Goal: Information Seeking & Learning: Learn about a topic

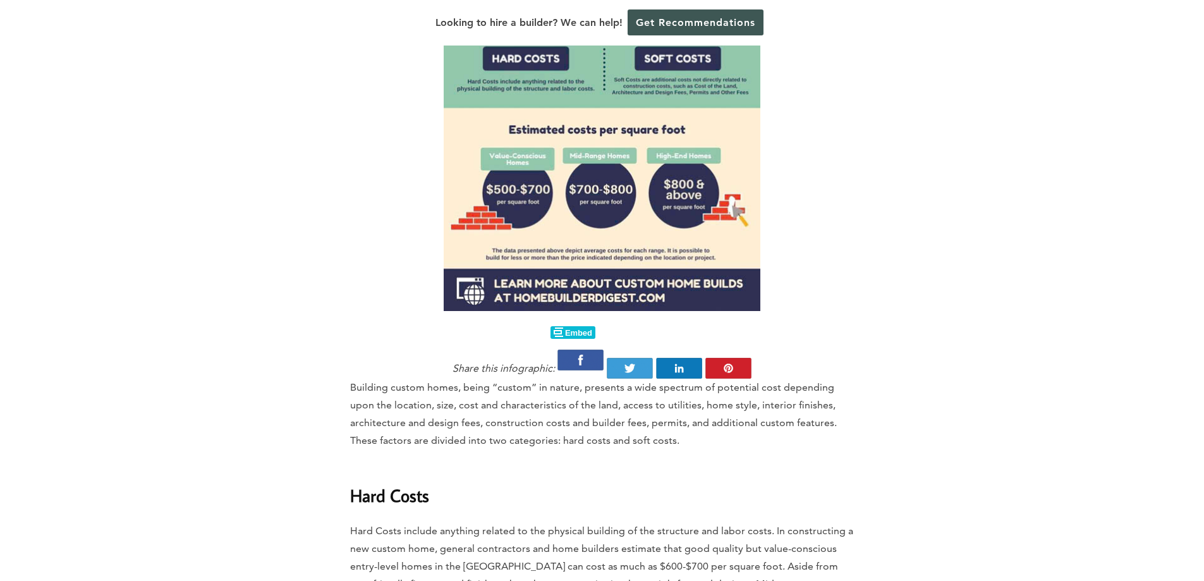
scroll to position [1516, 0]
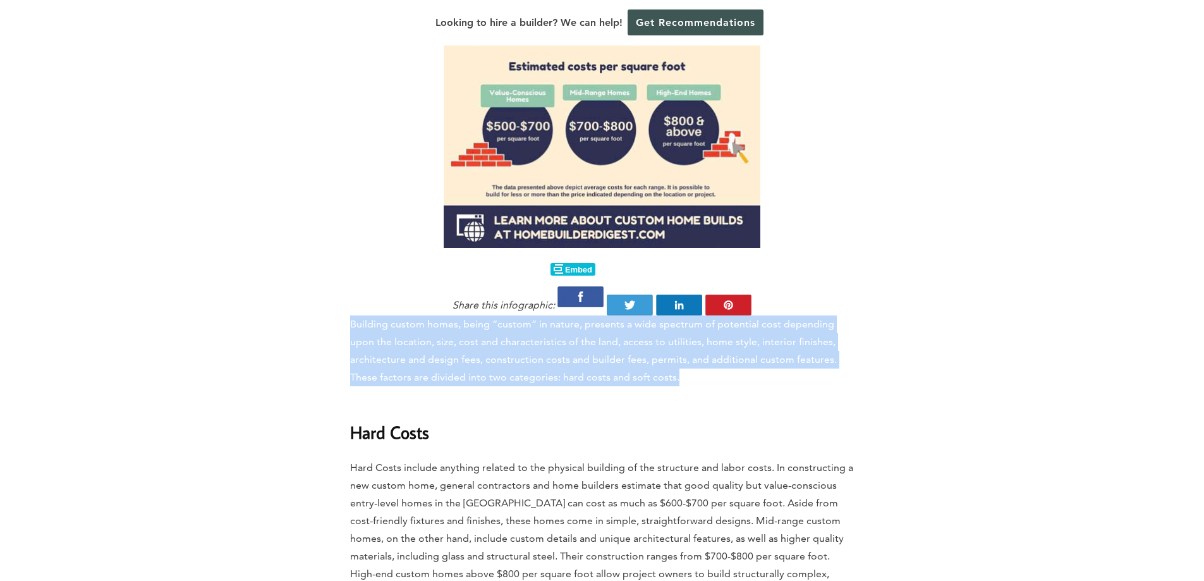
drag, startPoint x: 346, startPoint y: 308, endPoint x: 682, endPoint y: 365, distance: 340.3
click at [682, 365] on p "Building custom homes, being “custom” in nature, presents a wide spectrum of po…" at bounding box center [602, 350] width 504 height 71
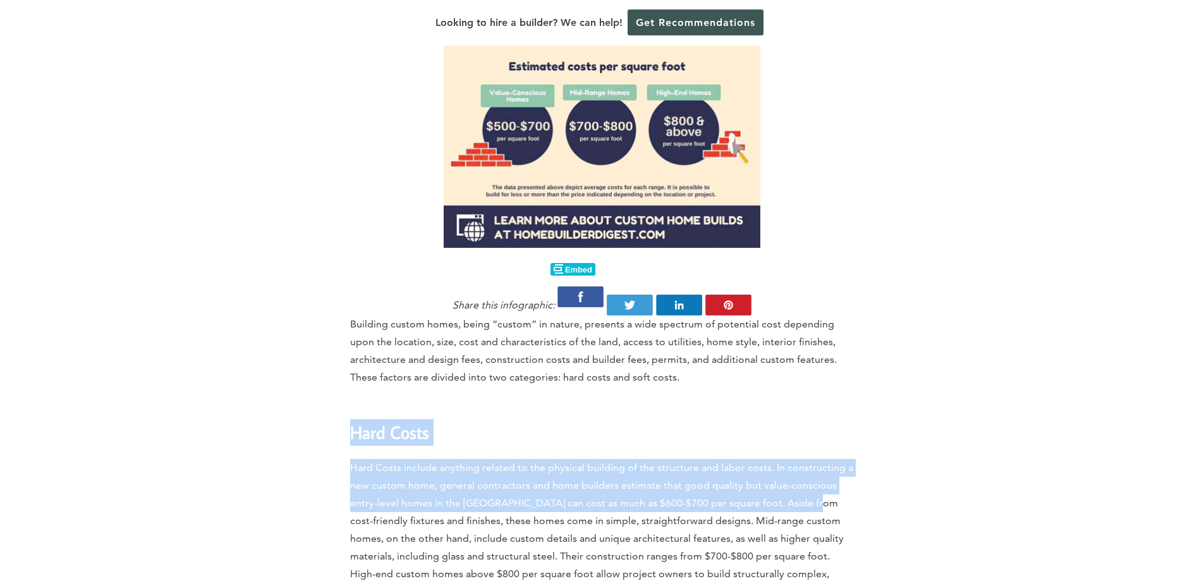
drag, startPoint x: 350, startPoint y: 411, endPoint x: 803, endPoint y: 483, distance: 458.6
click at [803, 481] on span "Hard Costs include anything related to the physical building of the structure a…" at bounding box center [602, 538] width 504 height 154
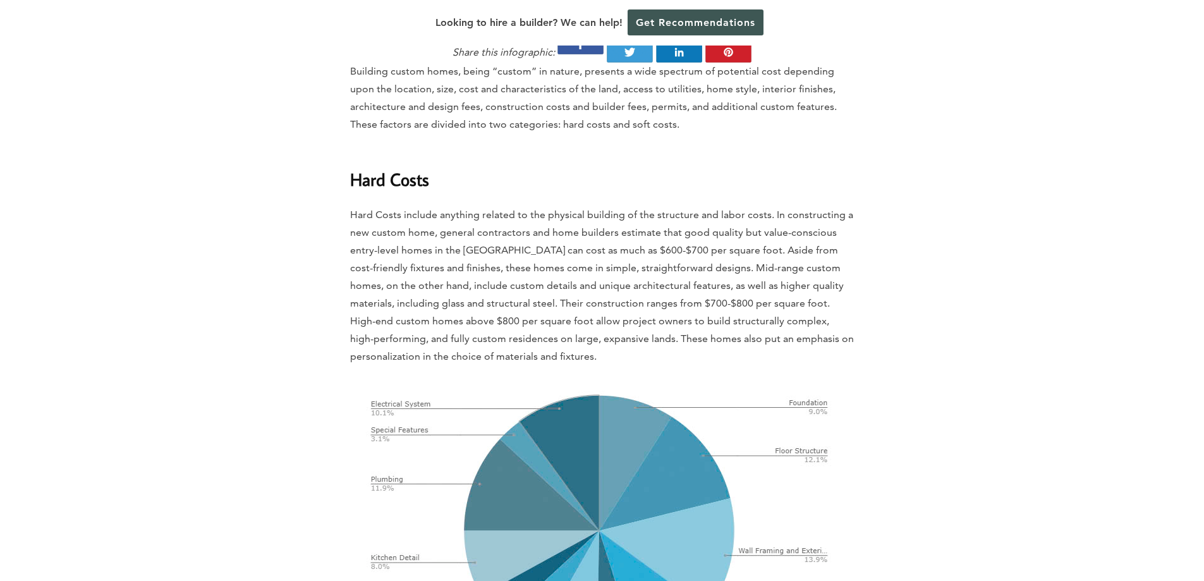
scroll to position [1832, 0]
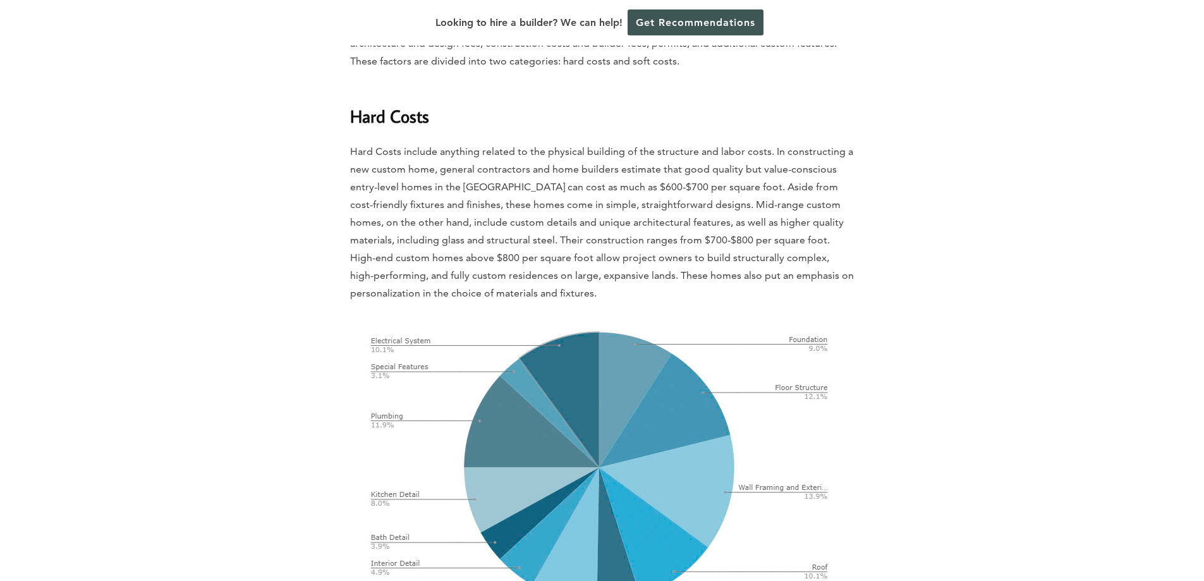
drag, startPoint x: 602, startPoint y: 281, endPoint x: 332, endPoint y: 99, distance: 325.8
drag, startPoint x: 337, startPoint y: 98, endPoint x: 631, endPoint y: 284, distance: 347.6
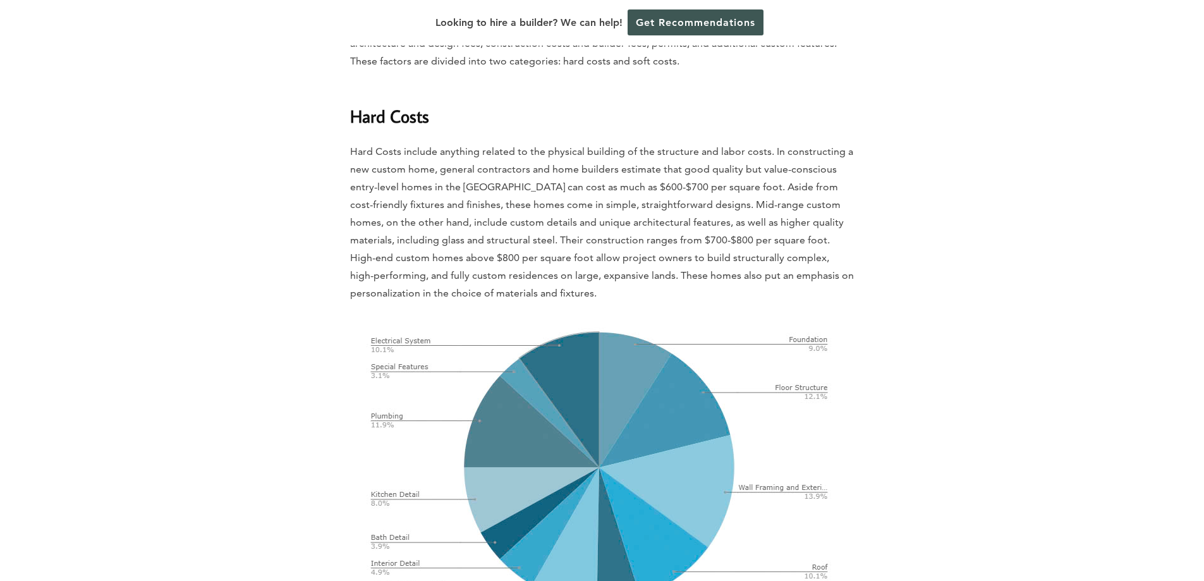
click at [631, 284] on p "Hard Costs include anything related to the physical building of the structure a…" at bounding box center [602, 222] width 504 height 159
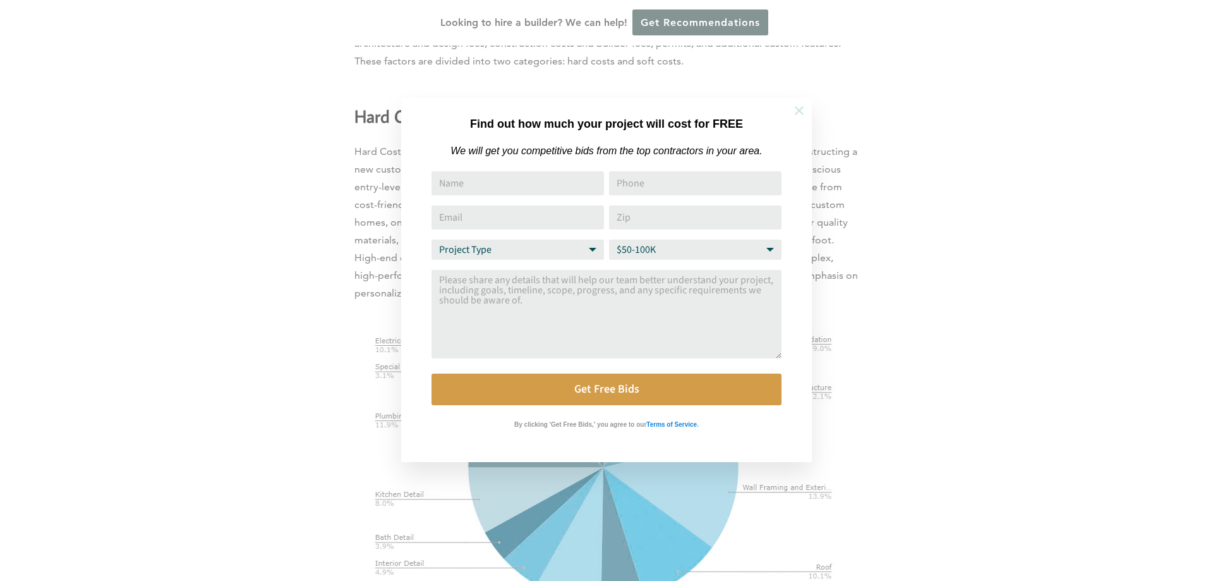
click at [799, 107] on icon at bounding box center [799, 111] width 14 height 14
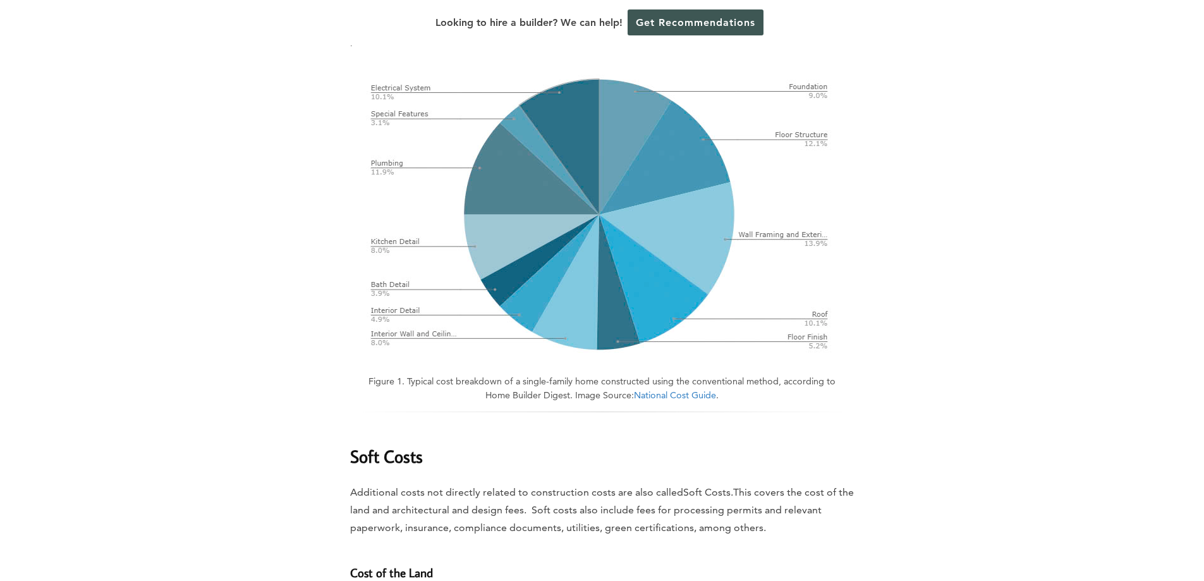
scroll to position [2148, 0]
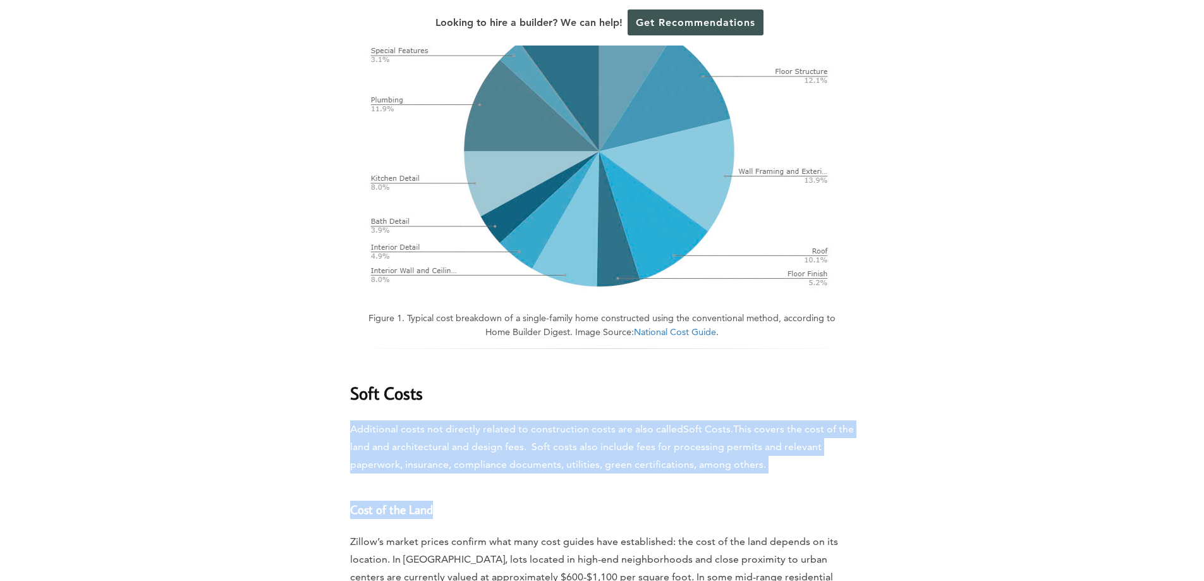
drag, startPoint x: 341, startPoint y: 417, endPoint x: 756, endPoint y: 457, distance: 417.0
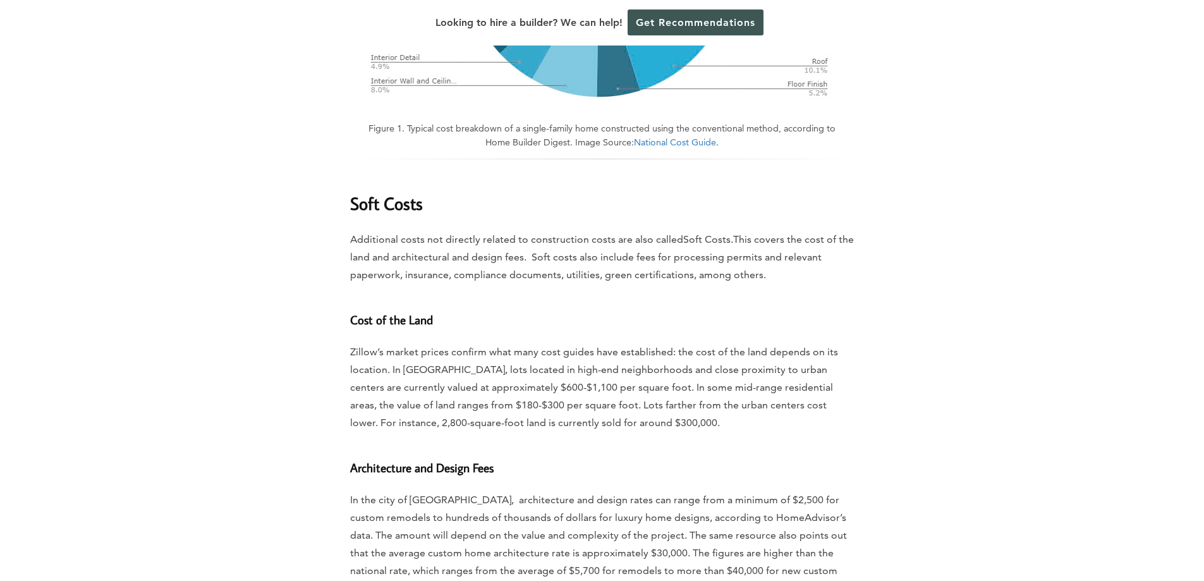
scroll to position [2401, 0]
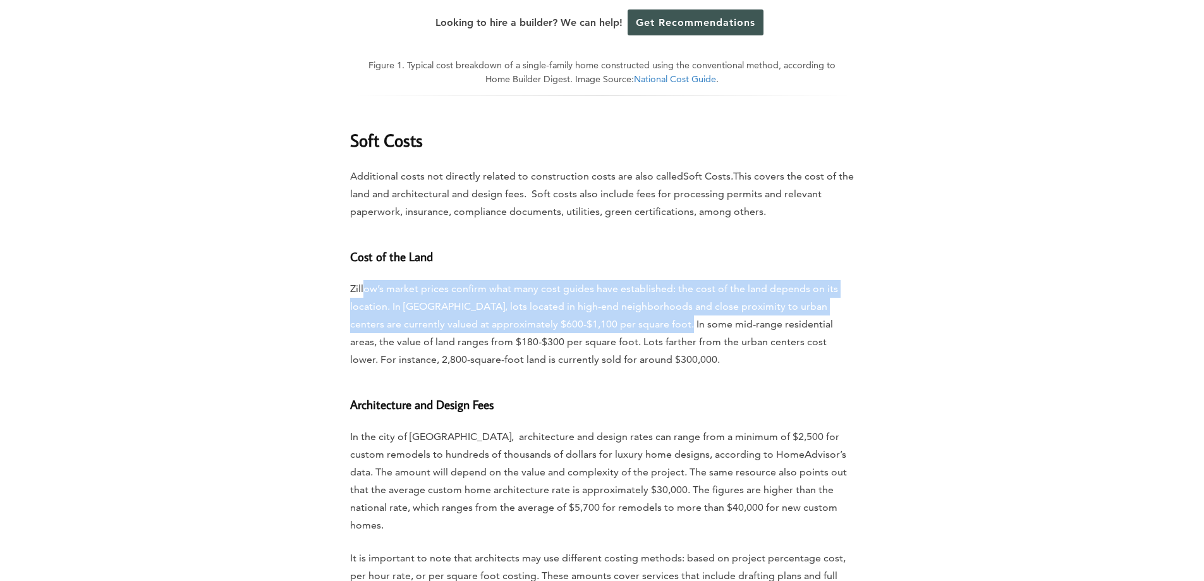
drag, startPoint x: 366, startPoint y: 274, endPoint x: 652, endPoint y: 305, distance: 287.8
click at [652, 305] on span "Zillow’s market prices confirm what many cost guides have established: the cost…" at bounding box center [594, 323] width 488 height 83
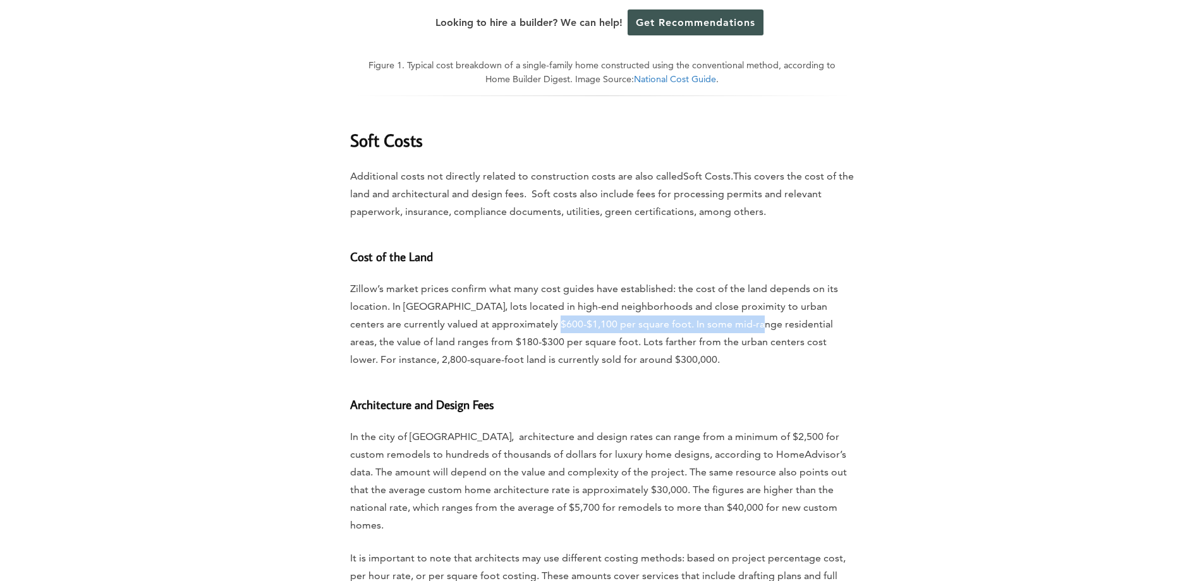
drag, startPoint x: 527, startPoint y: 303, endPoint x: 727, endPoint y: 311, distance: 199.8
click at [727, 311] on span "Zillow’s market prices confirm what many cost guides have established: the cost…" at bounding box center [594, 323] width 488 height 83
click at [435, 314] on p "Zillow’s market prices confirm what many cost guides have established: the cost…" at bounding box center [602, 324] width 504 height 88
click at [554, 310] on span "Zillow’s market prices confirm what many cost guides have established: the cost…" at bounding box center [594, 323] width 488 height 83
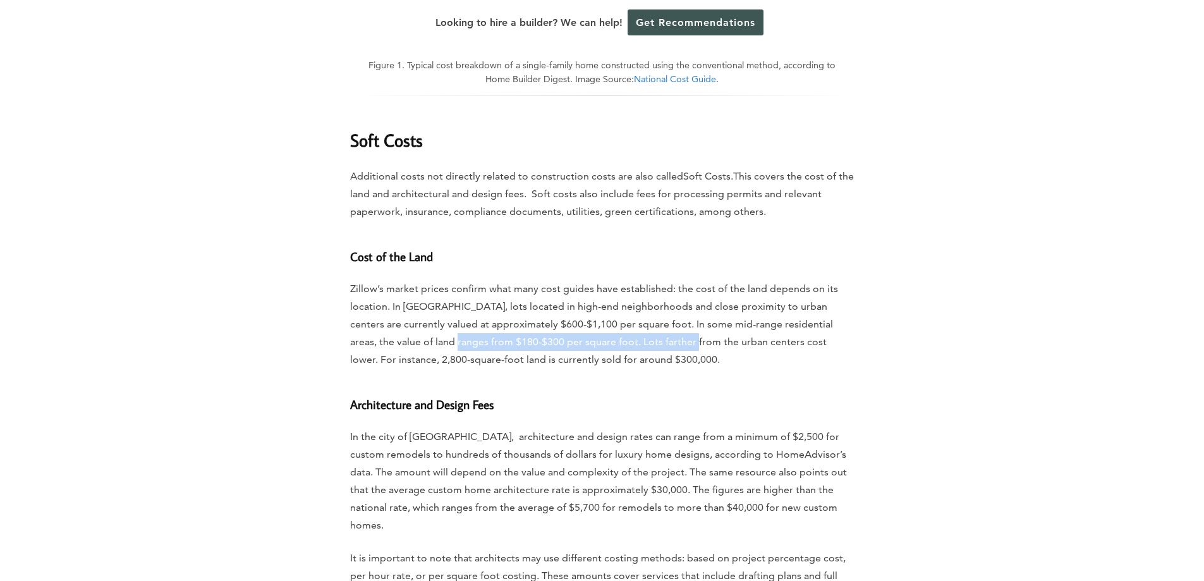
drag, startPoint x: 419, startPoint y: 319, endPoint x: 645, endPoint y: 322, distance: 226.2
click at [645, 322] on p "Zillow’s market prices confirm what many cost guides have established: the cost…" at bounding box center [602, 324] width 504 height 88
click at [645, 322] on span "Zillow’s market prices confirm what many cost guides have established: the cost…" at bounding box center [594, 323] width 488 height 83
drag, startPoint x: 548, startPoint y: 327, endPoint x: 725, endPoint y: 327, distance: 176.3
click at [724, 327] on span "Zillow’s market prices confirm what many cost guides have established: the cost…" at bounding box center [594, 323] width 488 height 83
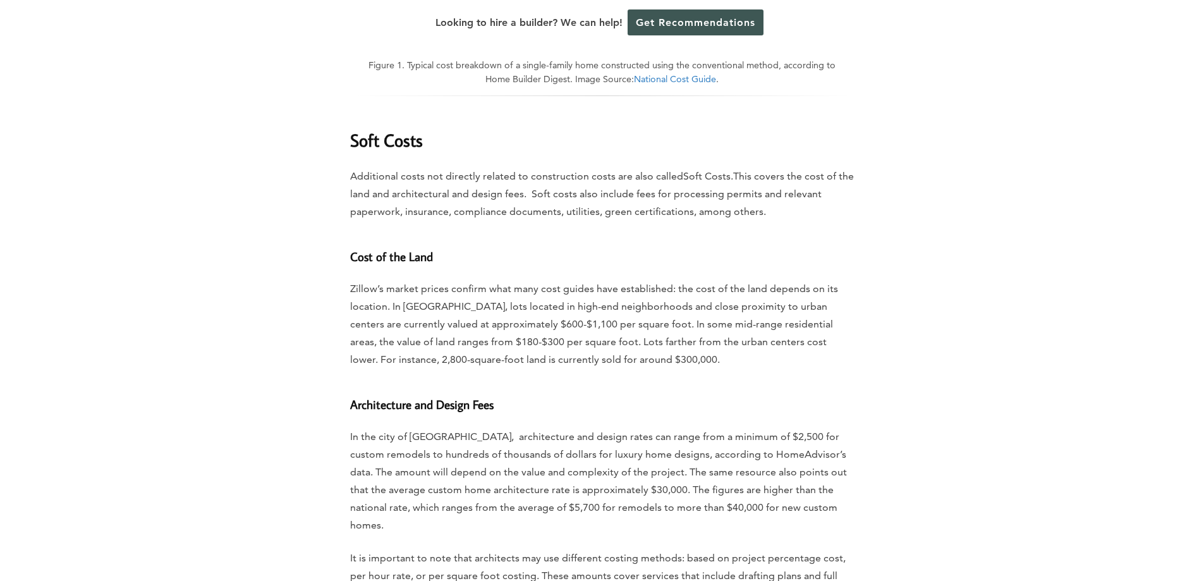
click at [725, 327] on span "Zillow’s market prices confirm what many cost guides have established: the cost…" at bounding box center [594, 323] width 488 height 83
drag, startPoint x: 514, startPoint y: 327, endPoint x: 662, endPoint y: 330, distance: 147.9
click at [662, 330] on span "Zillow’s market prices confirm what many cost guides have established: the cost…" at bounding box center [594, 323] width 488 height 83
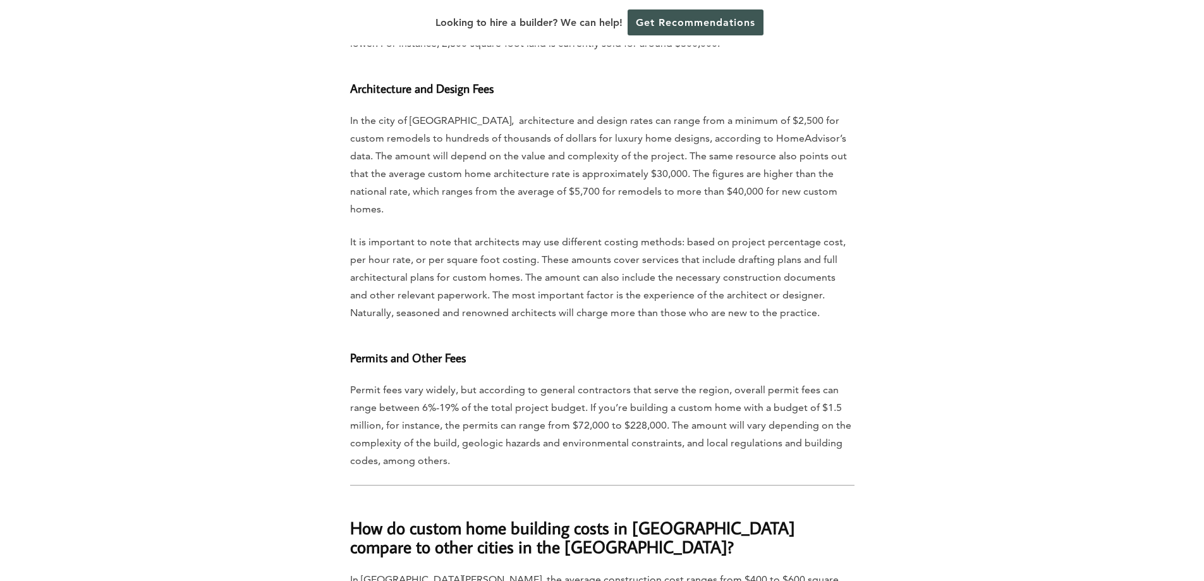
scroll to position [2843, 0]
